Goal: Task Accomplishment & Management: Manage account settings

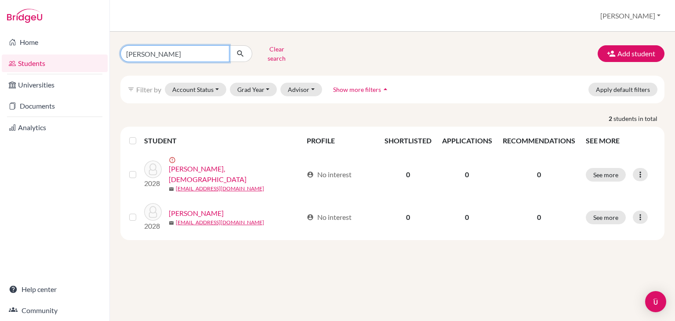
drag, startPoint x: 184, startPoint y: 48, endPoint x: 214, endPoint y: 50, distance: 30.8
click at [184, 48] on input "[PERSON_NAME]" at bounding box center [174, 53] width 109 height 17
click at [221, 51] on input "[PERSON_NAME]" at bounding box center [174, 53] width 109 height 17
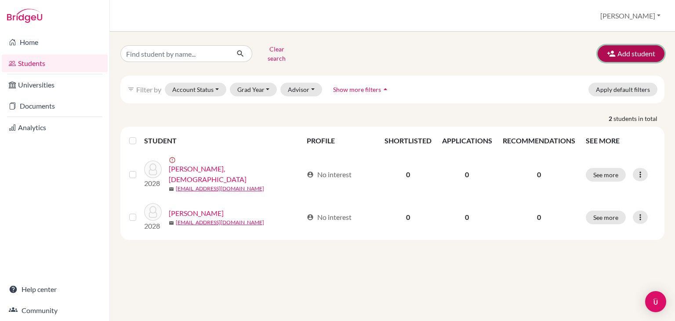
click at [644, 51] on button "Add student" at bounding box center [631, 53] width 67 height 17
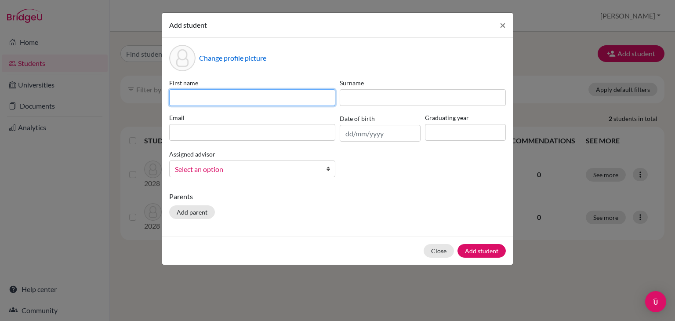
click at [186, 98] on input at bounding box center [252, 97] width 166 height 17
type input "Diego"
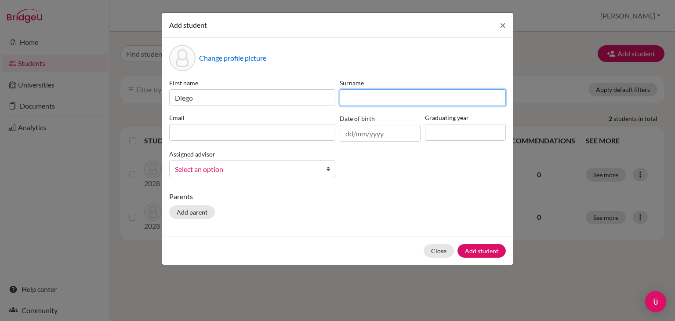
click at [363, 99] on input at bounding box center [423, 97] width 166 height 17
type input "[PERSON_NAME]"
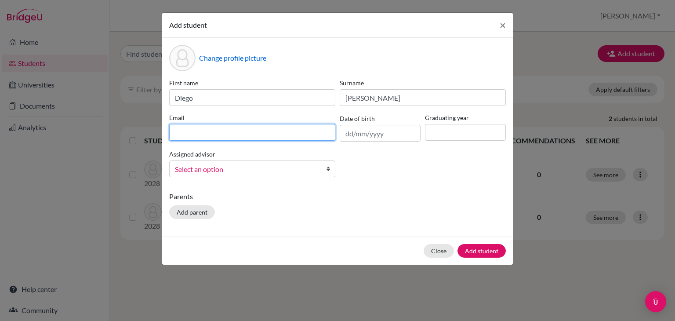
click at [193, 126] on input at bounding box center [252, 132] width 166 height 17
type input "[EMAIL_ADDRESS][DOMAIN_NAME]"
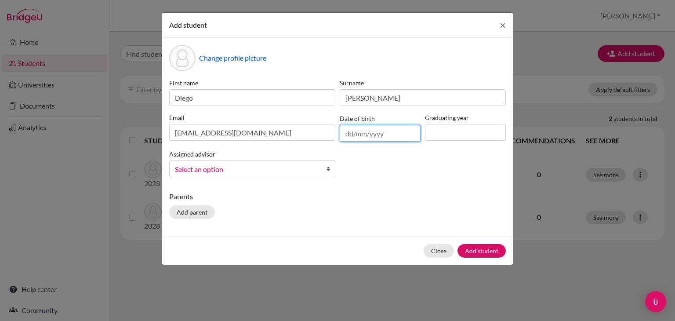
click at [367, 134] on input "text" at bounding box center [380, 133] width 81 height 17
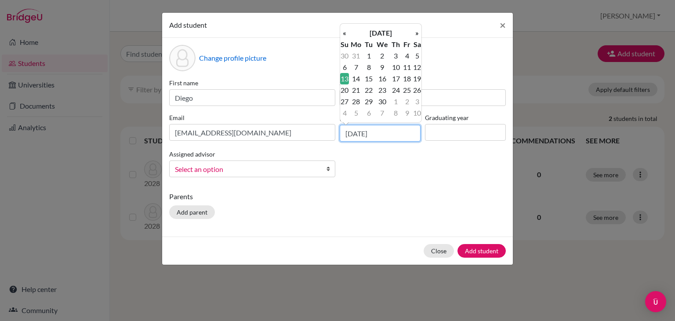
type input "[DATE]"
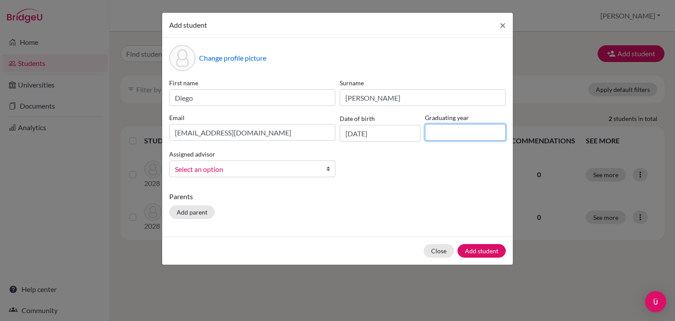
click at [451, 132] on input at bounding box center [465, 132] width 81 height 17
type input "2028"
click at [209, 168] on span "Select an option" at bounding box center [246, 169] width 143 height 11
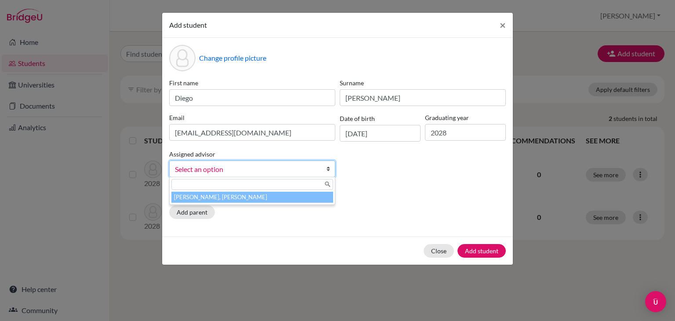
click at [235, 197] on li "[PERSON_NAME], [PERSON_NAME]" at bounding box center [252, 197] width 162 height 11
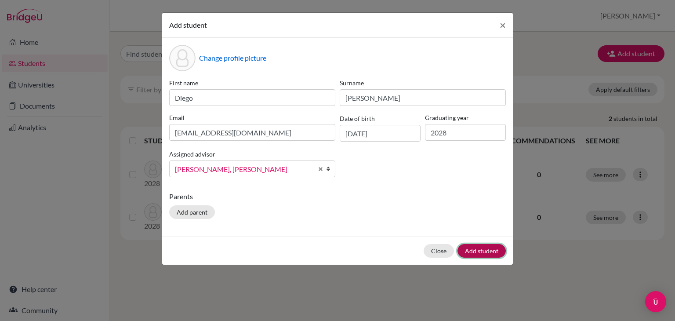
click at [480, 255] on button "Add student" at bounding box center [482, 251] width 48 height 14
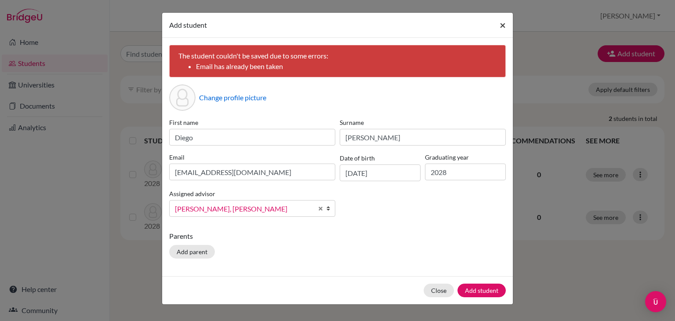
click at [499, 30] on button "×" at bounding box center [503, 25] width 20 height 25
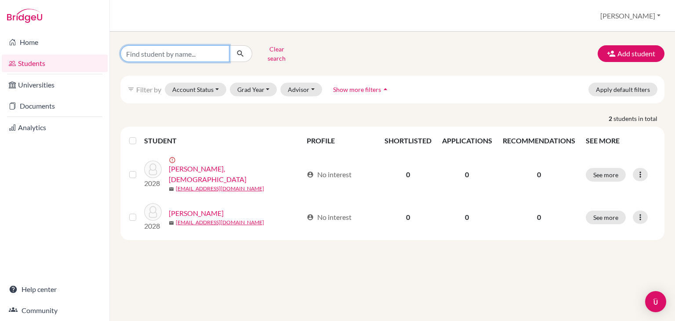
click at [182, 51] on input "Find student by name..." at bounding box center [174, 53] width 109 height 17
type input "diego"
click button "submit" at bounding box center [240, 53] width 23 height 17
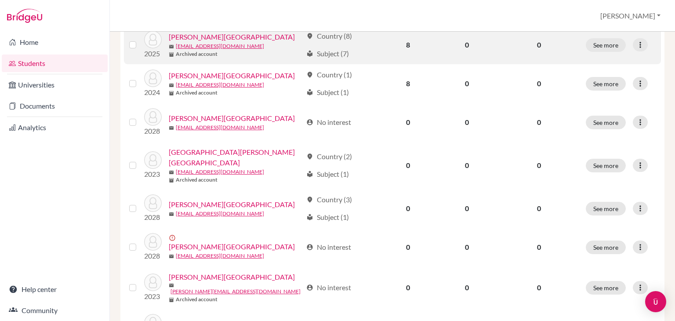
scroll to position [211, 0]
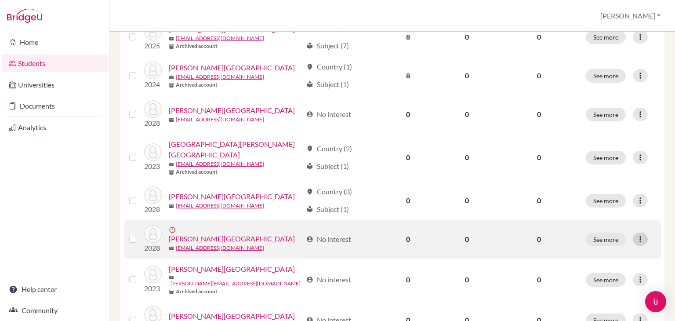
click at [636, 233] on div at bounding box center [640, 239] width 15 height 13
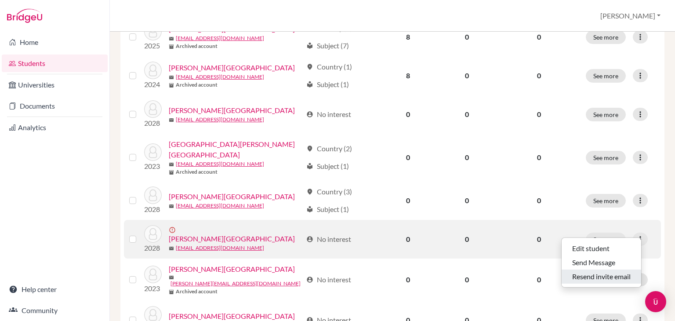
click at [594, 273] on button "Resend invite email" at bounding box center [602, 276] width 80 height 14
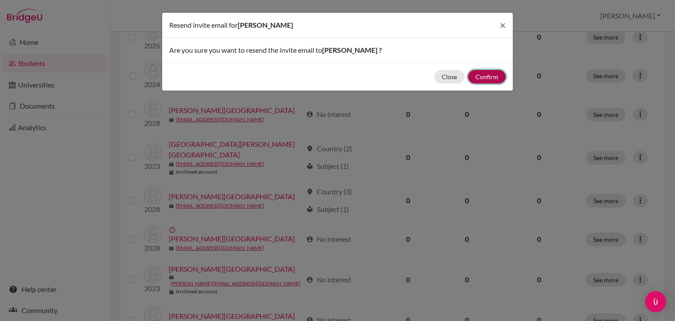
click at [485, 81] on button "Confirm" at bounding box center [487, 77] width 38 height 14
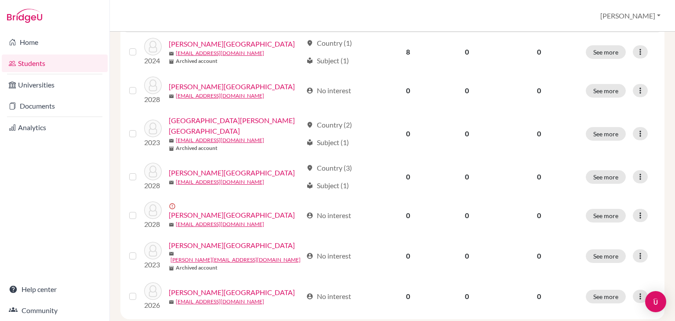
scroll to position [266, 0]
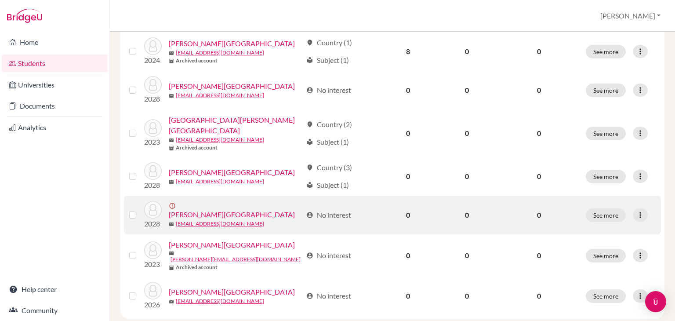
click at [641, 208] on div "See more Edit student Send Message Resend invite email" at bounding box center [621, 215] width 70 height 14
click at [639, 208] on div at bounding box center [640, 214] width 15 height 13
click at [610, 217] on button "Edit student" at bounding box center [602, 224] width 80 height 14
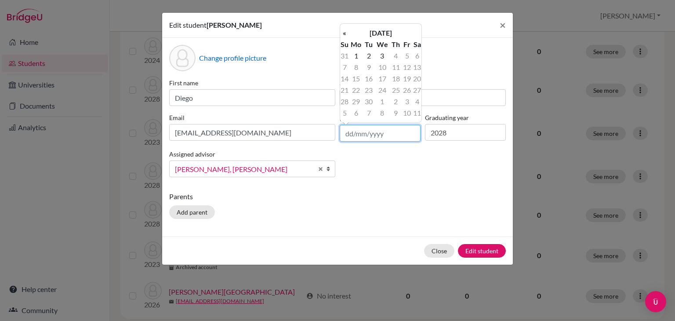
click at [355, 134] on input "text" at bounding box center [380, 133] width 81 height 17
type input "[DATE]"
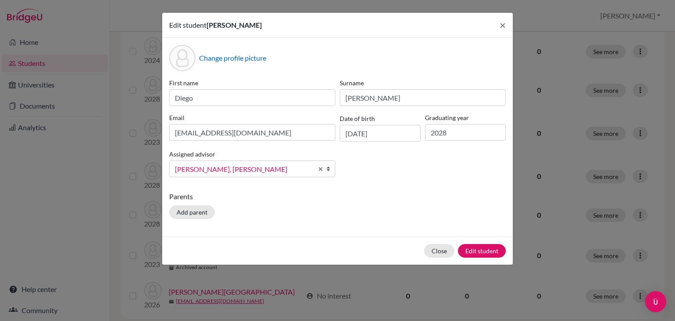
click at [431, 166] on div "First name [PERSON_NAME] Email [EMAIL_ADDRESS][DOMAIN_NAME] Date of birth [DEMO…" at bounding box center [337, 131] width 341 height 106
click at [483, 253] on button "Edit student" at bounding box center [482, 251] width 48 height 14
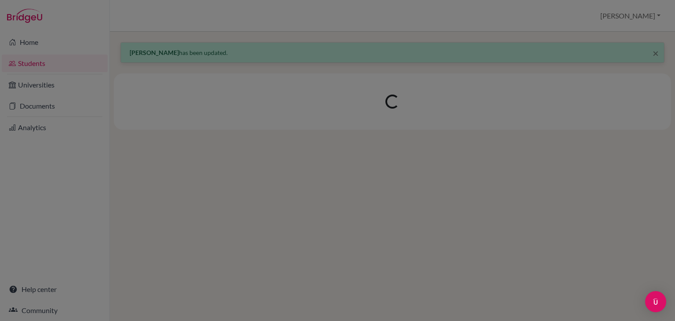
scroll to position [0, 0]
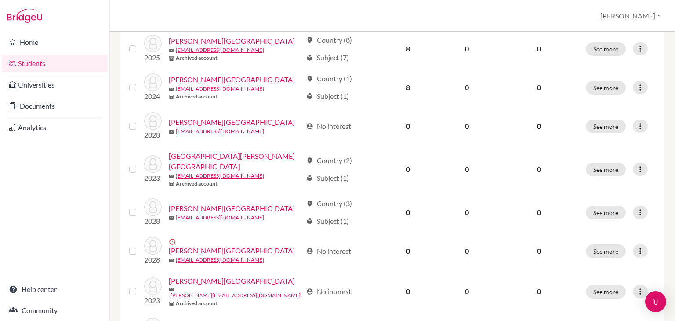
scroll to position [232, 0]
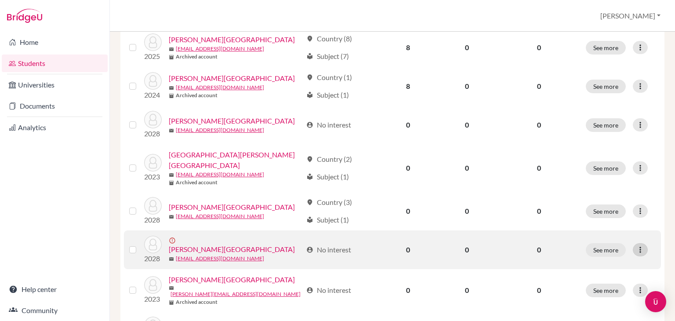
click at [633, 243] on div at bounding box center [640, 249] width 15 height 13
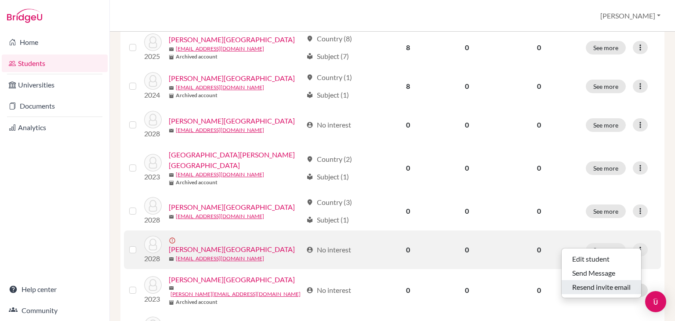
click at [605, 280] on button "Resend invite email" at bounding box center [602, 287] width 80 height 14
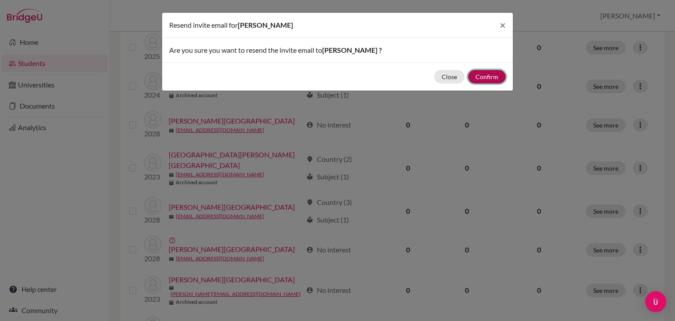
click at [489, 74] on button "Confirm" at bounding box center [487, 77] width 38 height 14
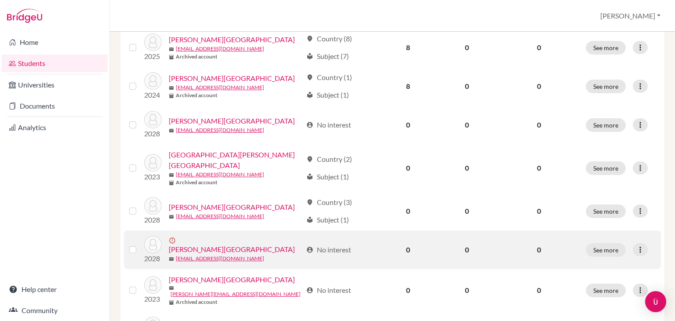
scroll to position [266, 0]
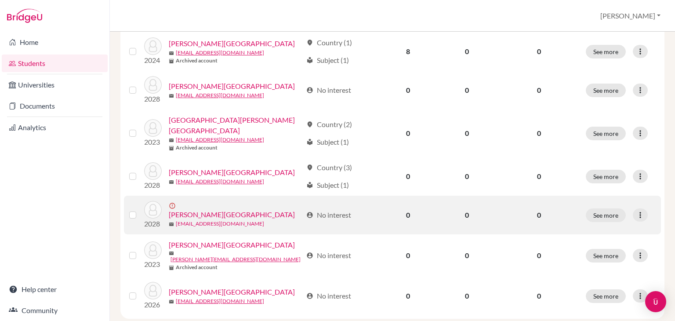
click at [207, 220] on link "[EMAIL_ADDRESS][DOMAIN_NAME]" at bounding box center [220, 224] width 88 height 8
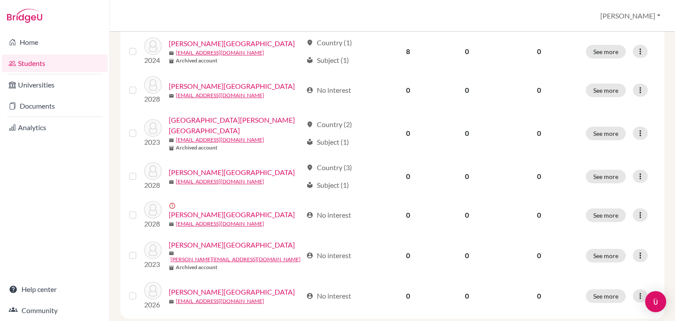
click at [448, 20] on div "Students overview [PERSON_NAME] Profile School Settings Log out" at bounding box center [392, 16] width 565 height 32
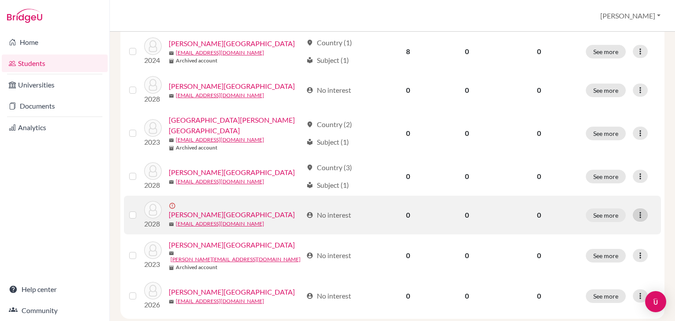
click at [637, 211] on icon at bounding box center [640, 215] width 9 height 9
click at [615, 217] on button "Edit student" at bounding box center [602, 224] width 80 height 14
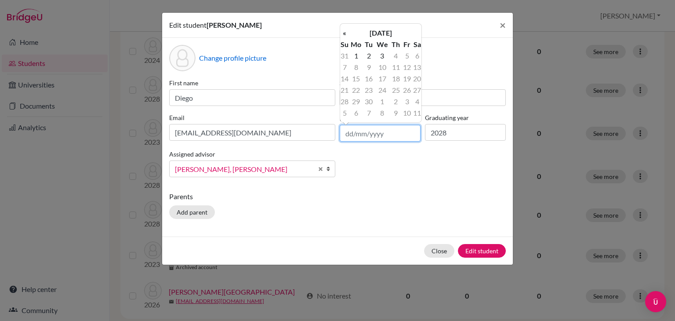
click at [350, 135] on input "text" at bounding box center [380, 133] width 81 height 17
type input "[DATE]"
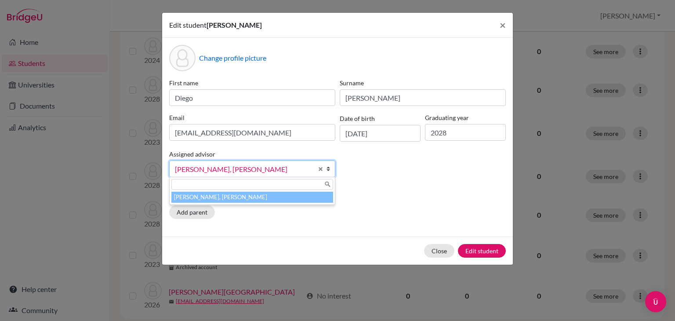
click at [329, 171] on b at bounding box center [330, 169] width 9 height 16
click at [284, 198] on li "[PERSON_NAME], [PERSON_NAME]" at bounding box center [252, 197] width 162 height 11
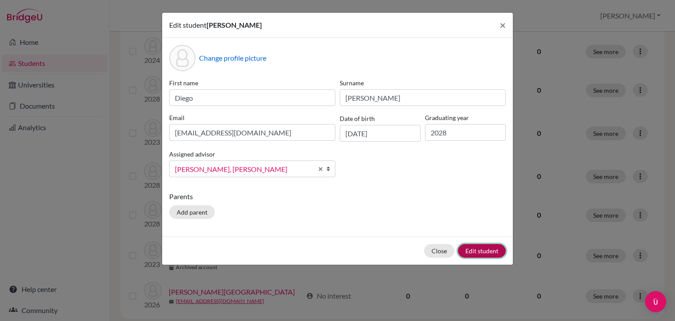
click at [474, 248] on button "Edit student" at bounding box center [482, 251] width 48 height 14
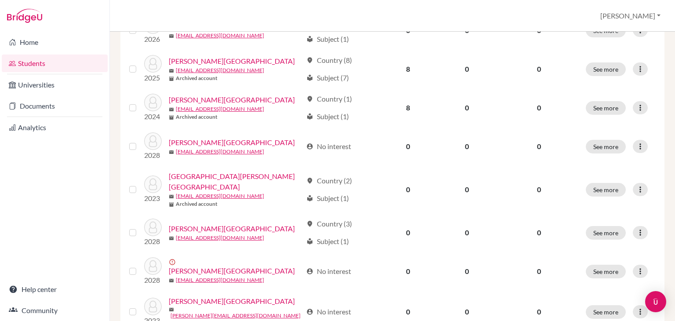
scroll to position [211, 0]
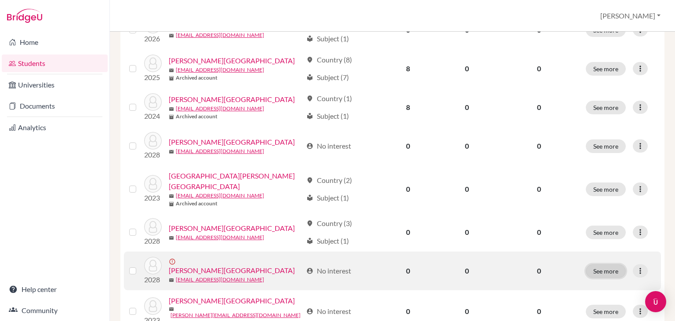
click at [601, 264] on button "See more" at bounding box center [606, 271] width 40 height 14
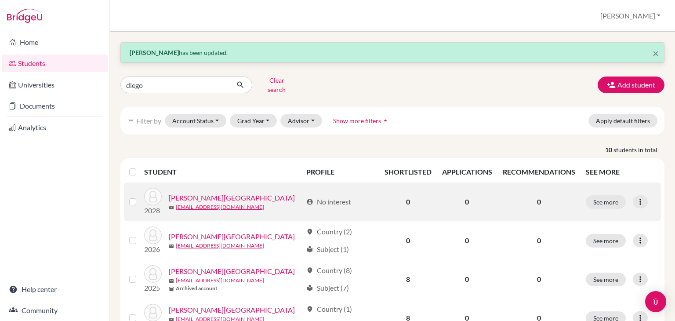
scroll to position [95, 0]
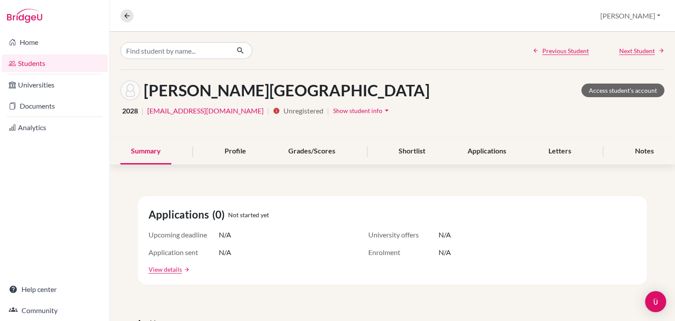
click at [342, 110] on span "Show student info" at bounding box center [357, 110] width 49 height 7
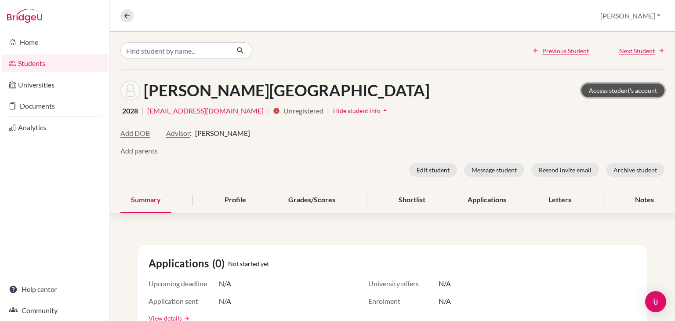
click at [617, 87] on link "Access student's account" at bounding box center [622, 91] width 83 height 14
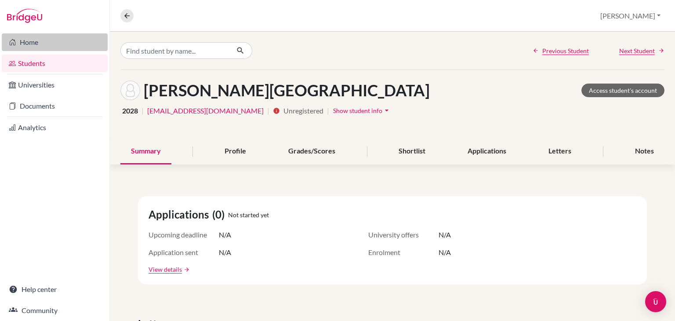
click at [27, 40] on link "Home" at bounding box center [55, 42] width 106 height 18
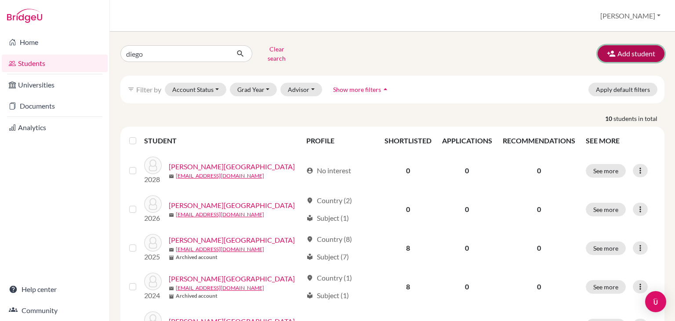
click at [630, 51] on button "Add student" at bounding box center [631, 53] width 67 height 17
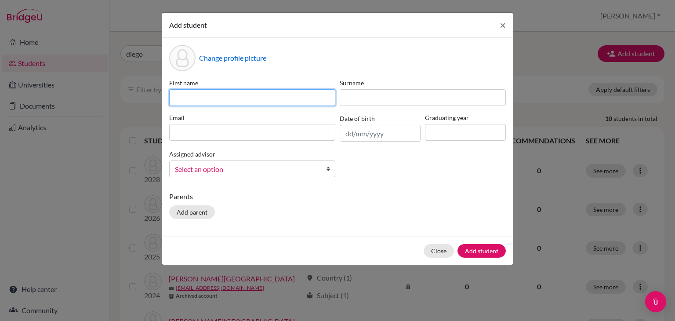
click at [226, 99] on input at bounding box center [252, 97] width 166 height 17
type input "Eva"
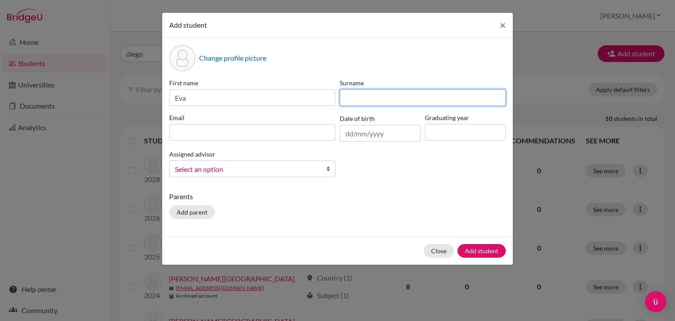
click at [364, 103] on input at bounding box center [423, 97] width 166 height 17
type input "Mazier"
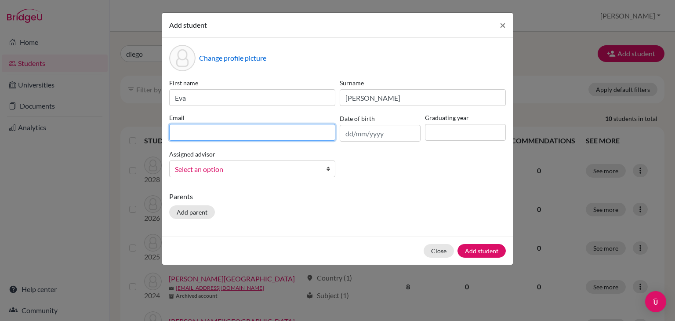
click at [243, 129] on input at bounding box center [252, 132] width 166 height 17
type input "evamayorga@student.esmv.edu.hn"
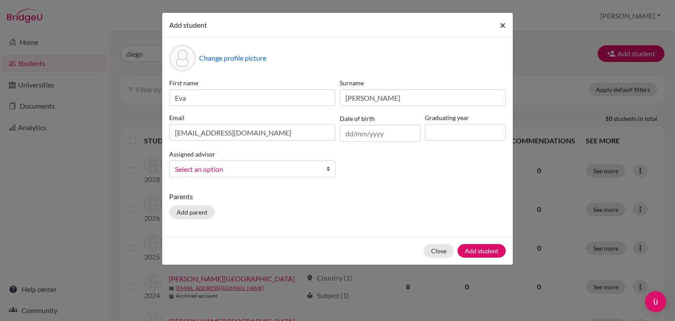
click at [503, 28] on span "×" at bounding box center [503, 24] width 6 height 13
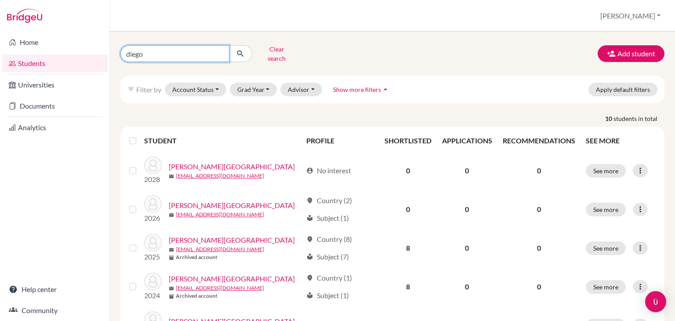
click at [222, 51] on input "diego" at bounding box center [174, 53] width 109 height 17
type input "eva"
click button "submit" at bounding box center [240, 53] width 23 height 17
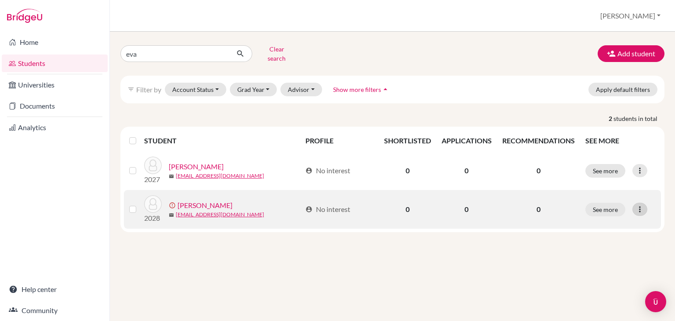
click at [643, 205] on icon at bounding box center [640, 209] width 9 height 9
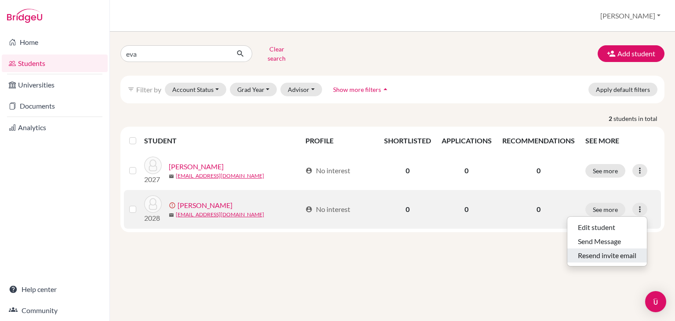
click at [609, 248] on button "Resend invite email" at bounding box center [607, 255] width 80 height 14
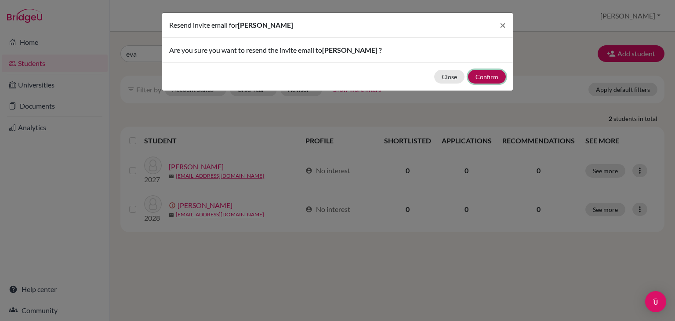
click at [488, 79] on button "Confirm" at bounding box center [487, 77] width 38 height 14
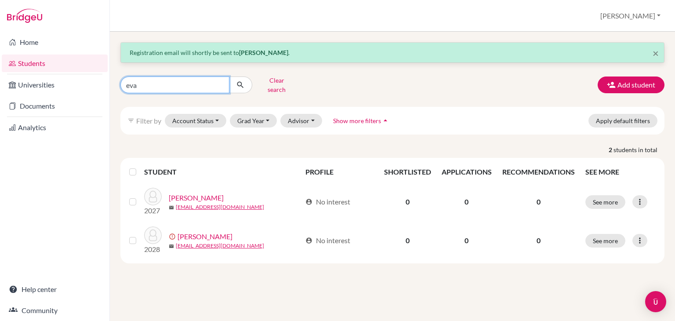
click at [168, 84] on input "eva" at bounding box center [174, 84] width 109 height 17
type input "e"
type input "diego"
click button "submit" at bounding box center [240, 84] width 23 height 17
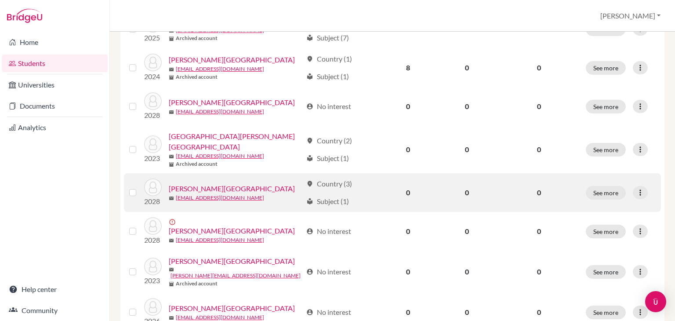
scroll to position [266, 0]
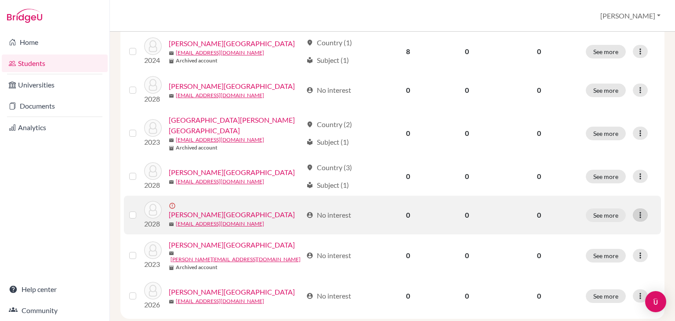
click at [636, 211] on icon at bounding box center [640, 215] width 9 height 9
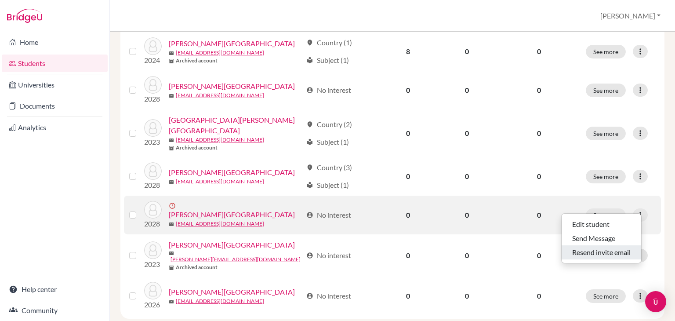
click at [596, 247] on button "Resend invite email" at bounding box center [602, 252] width 80 height 14
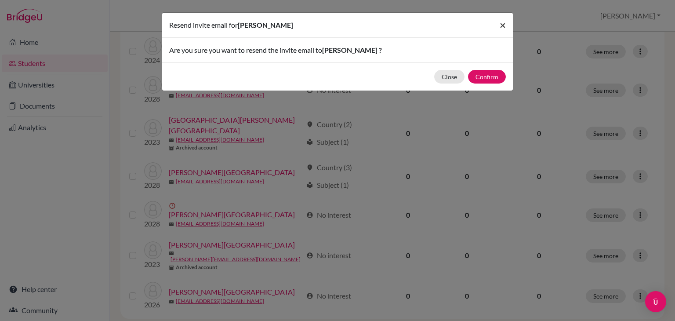
click at [503, 26] on span "×" at bounding box center [503, 24] width 6 height 13
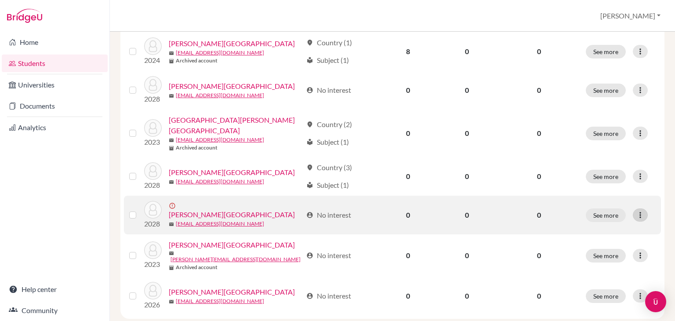
click at [635, 208] on div at bounding box center [640, 214] width 15 height 13
click at [609, 217] on button "Edit student" at bounding box center [602, 224] width 80 height 14
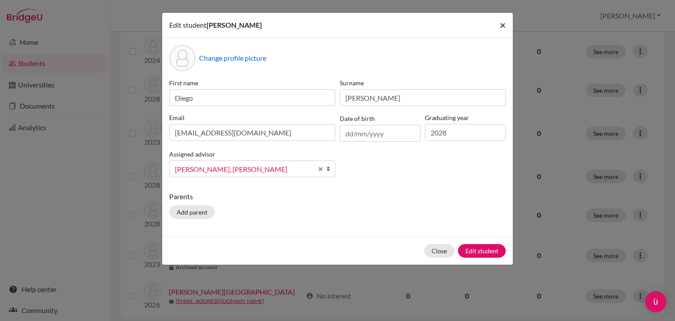
click at [502, 27] on span "×" at bounding box center [503, 24] width 6 height 13
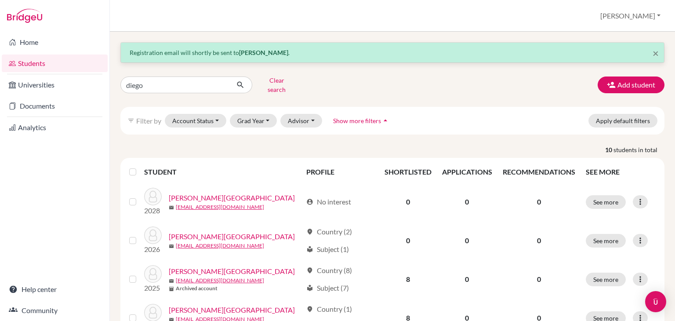
scroll to position [0, 0]
click at [193, 78] on input "diego" at bounding box center [174, 84] width 109 height 17
type input "eva mayorga"
click button "submit" at bounding box center [240, 84] width 23 height 17
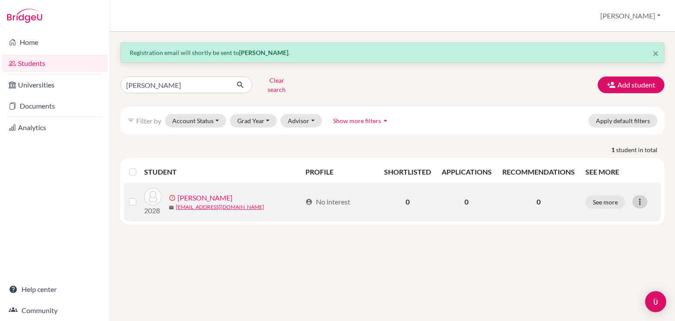
click at [640, 197] on icon at bounding box center [640, 201] width 9 height 9
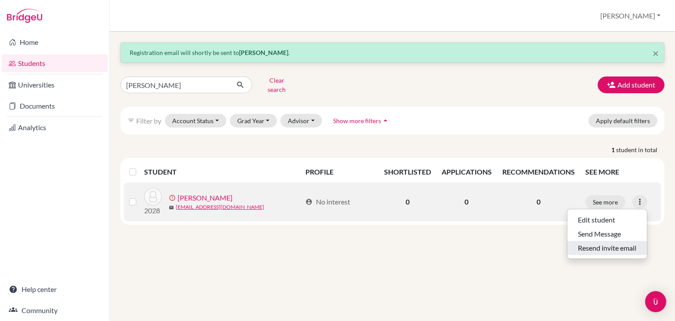
click at [601, 243] on button "Resend invite email" at bounding box center [607, 248] width 80 height 14
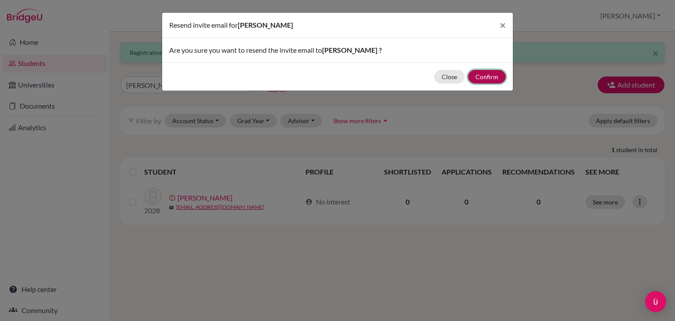
click at [483, 73] on button "Confirm" at bounding box center [487, 77] width 38 height 14
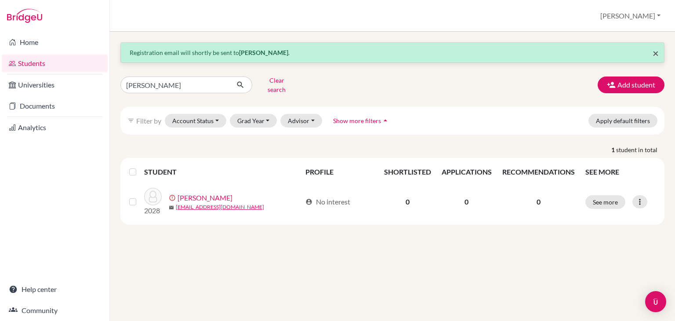
click at [656, 55] on span "×" at bounding box center [656, 53] width 6 height 13
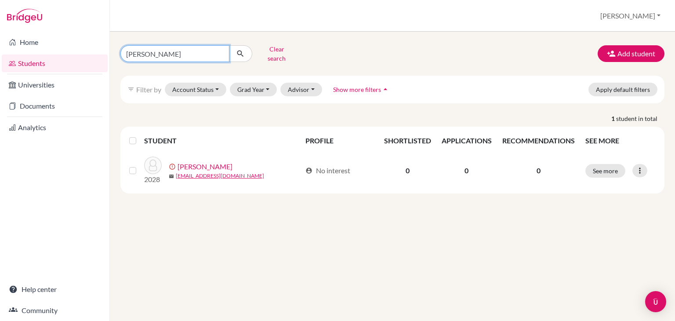
click at [181, 58] on input "eva mayorga" at bounding box center [174, 53] width 109 height 17
type input "e"
type input "diego"
click button "submit" at bounding box center [240, 53] width 23 height 17
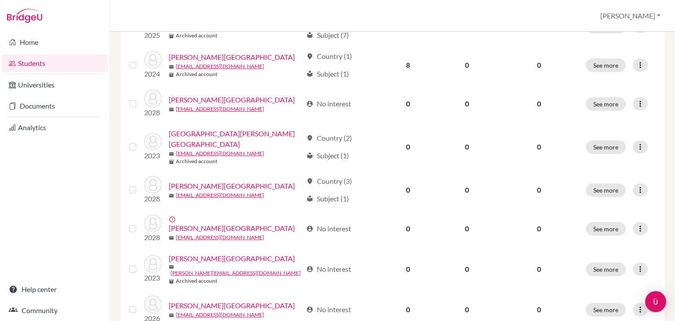
scroll to position [229, 0]
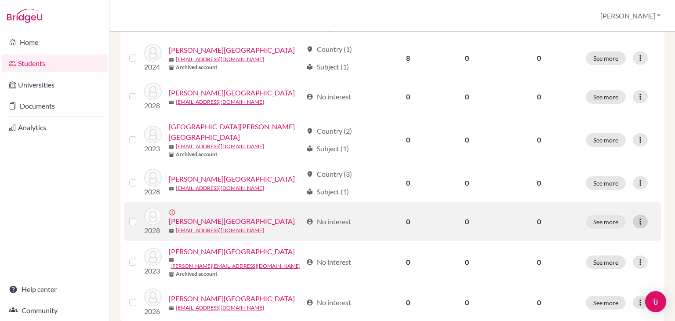
click at [641, 215] on div at bounding box center [640, 221] width 15 height 13
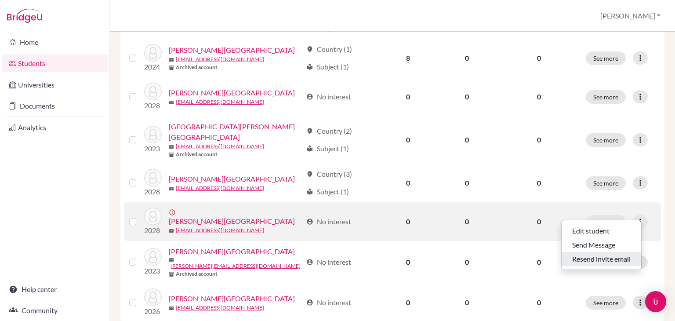
click at [621, 252] on button "Resend invite email" at bounding box center [602, 259] width 80 height 14
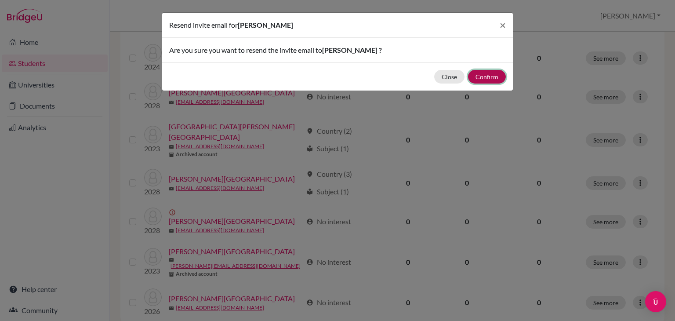
click at [487, 80] on button "Confirm" at bounding box center [487, 77] width 38 height 14
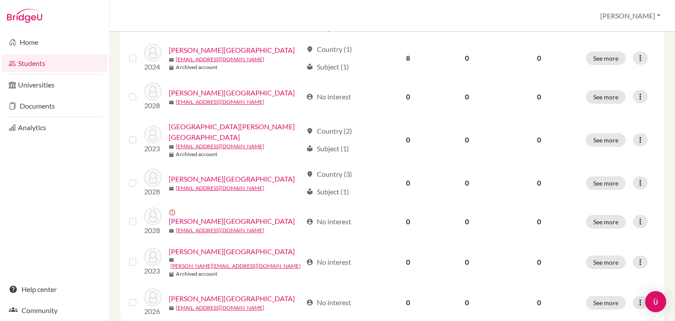
scroll to position [0, 0]
